Goal: Contribute content: Add original content to the website for others to see

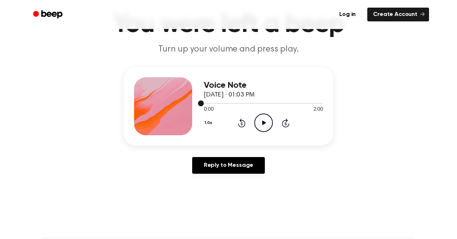
scroll to position [39, 0]
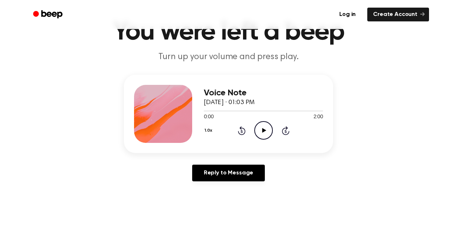
click at [261, 133] on icon "Play Audio" at bounding box center [263, 130] width 19 height 19
click at [265, 131] on icon "Pause Audio" at bounding box center [263, 130] width 19 height 19
click at [261, 127] on icon "Play Audio" at bounding box center [263, 130] width 19 height 19
click at [263, 131] on icon "Pause Audio" at bounding box center [263, 130] width 19 height 19
click at [267, 131] on icon "Play Audio" at bounding box center [263, 130] width 19 height 19
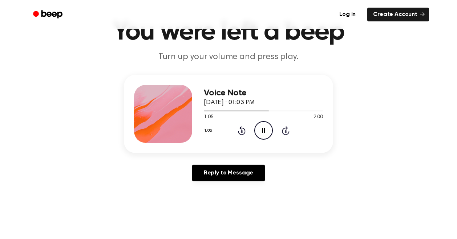
click at [266, 128] on icon "Pause Audio" at bounding box center [263, 130] width 19 height 19
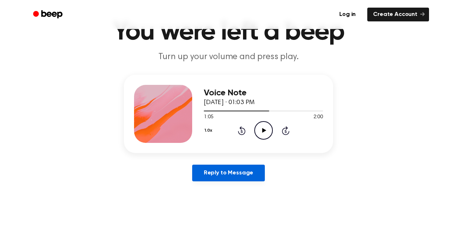
click at [217, 176] on link "Reply to Message" at bounding box center [228, 173] width 73 height 17
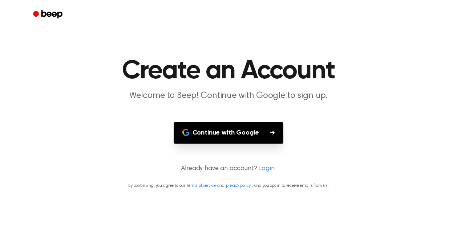
click at [240, 133] on button "Continue with Google" at bounding box center [229, 132] width 110 height 21
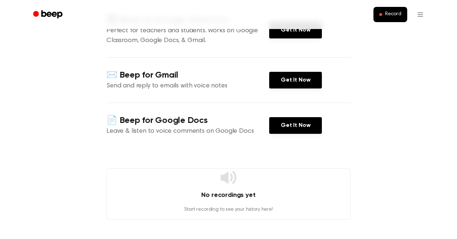
scroll to position [102, 0]
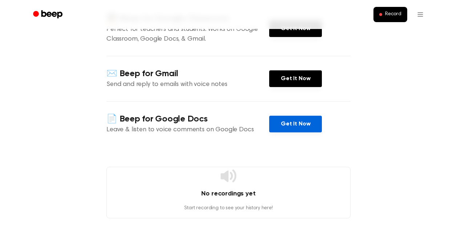
click at [297, 122] on link "Get It Now" at bounding box center [295, 124] width 53 height 17
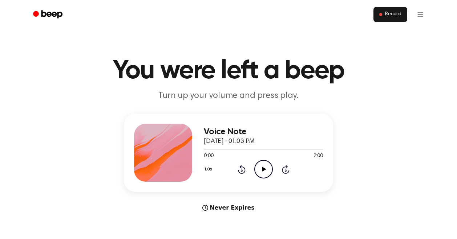
click at [394, 16] on span "Record" at bounding box center [393, 14] width 16 height 7
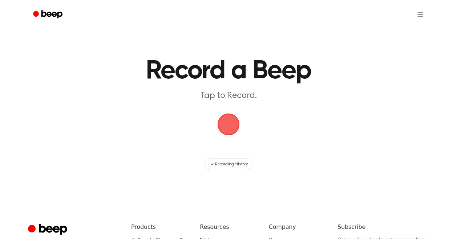
click at [230, 119] on span "button" at bounding box center [228, 124] width 20 height 20
click at [230, 120] on span "button" at bounding box center [228, 124] width 20 height 20
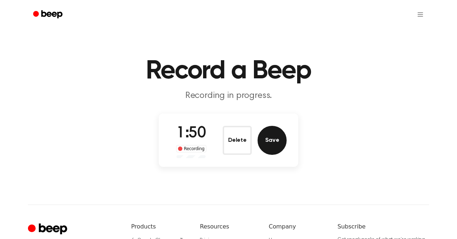
click at [271, 147] on button "Save" at bounding box center [271, 140] width 29 height 29
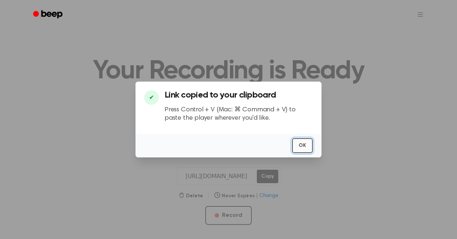
click at [298, 144] on button "OK" at bounding box center [302, 145] width 21 height 15
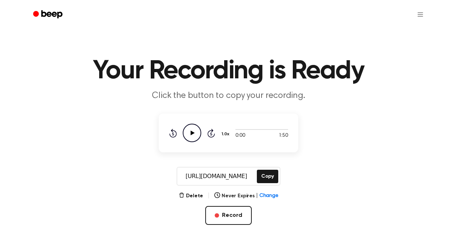
click at [235, 178] on input "[URL][DOMAIN_NAME]" at bounding box center [216, 176] width 78 height 17
click at [265, 174] on button "Copy" at bounding box center [267, 176] width 21 height 13
